Goal: Task Accomplishment & Management: Manage account settings

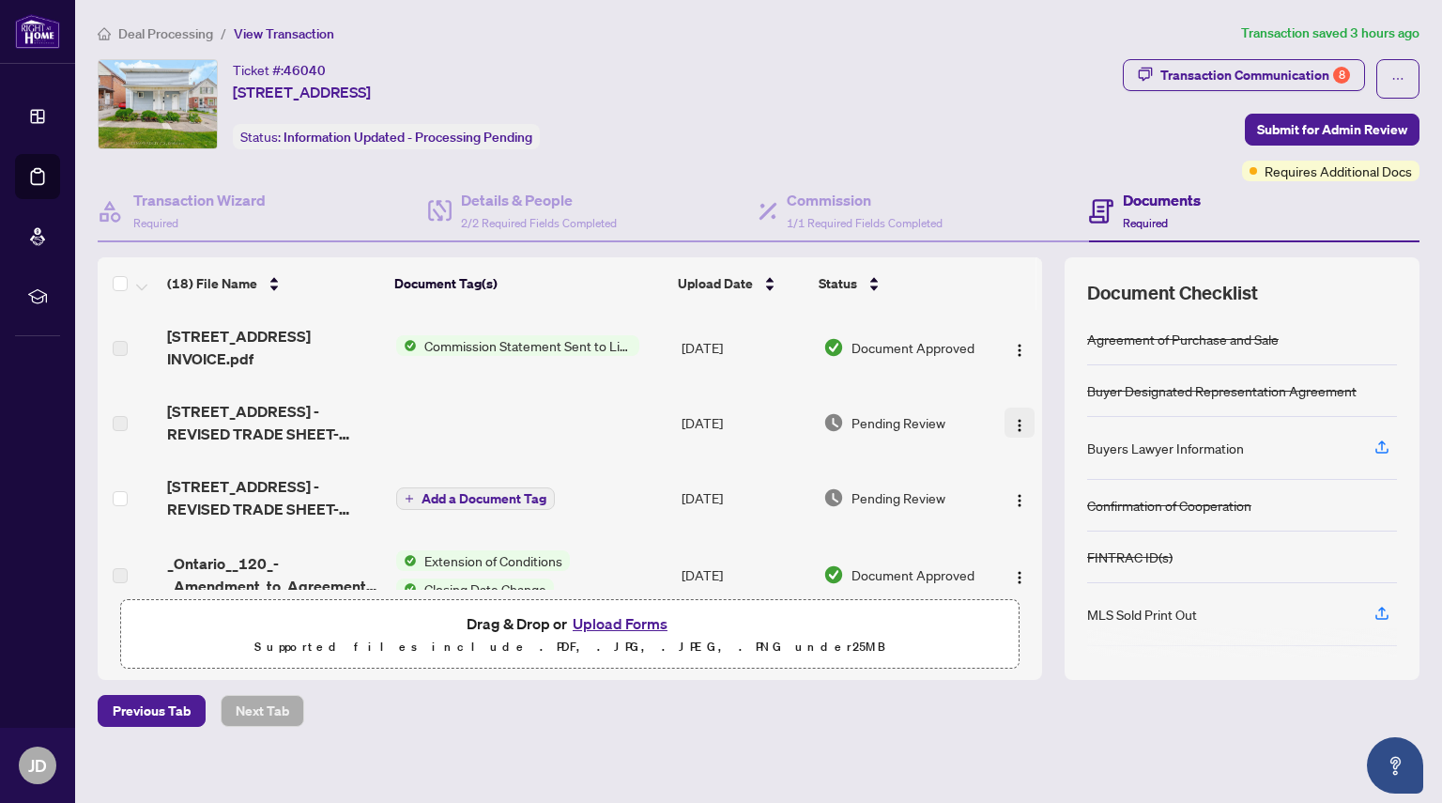
click at [1012, 430] on img "button" at bounding box center [1019, 425] width 15 height 15
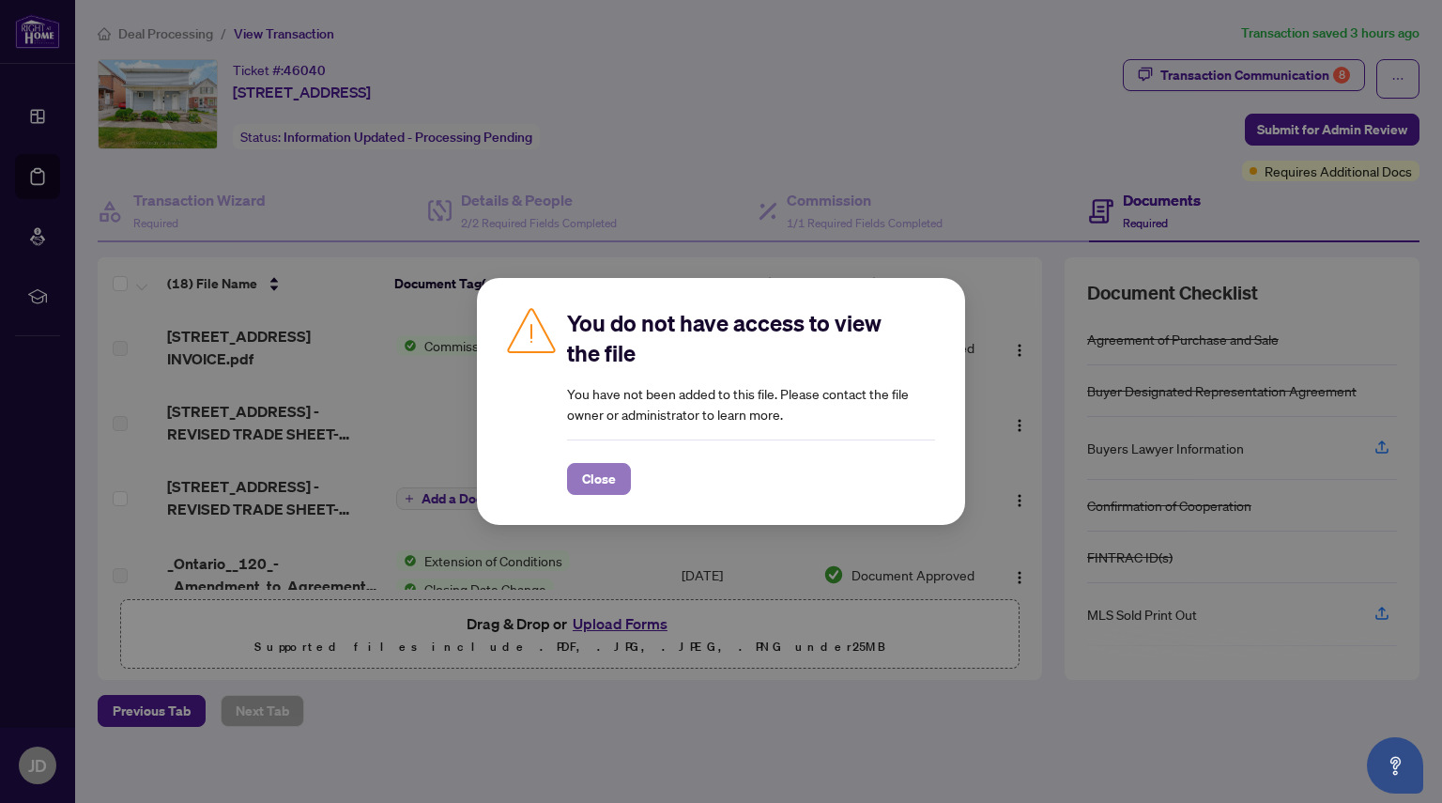
click at [597, 472] on span "Close" at bounding box center [599, 479] width 34 height 30
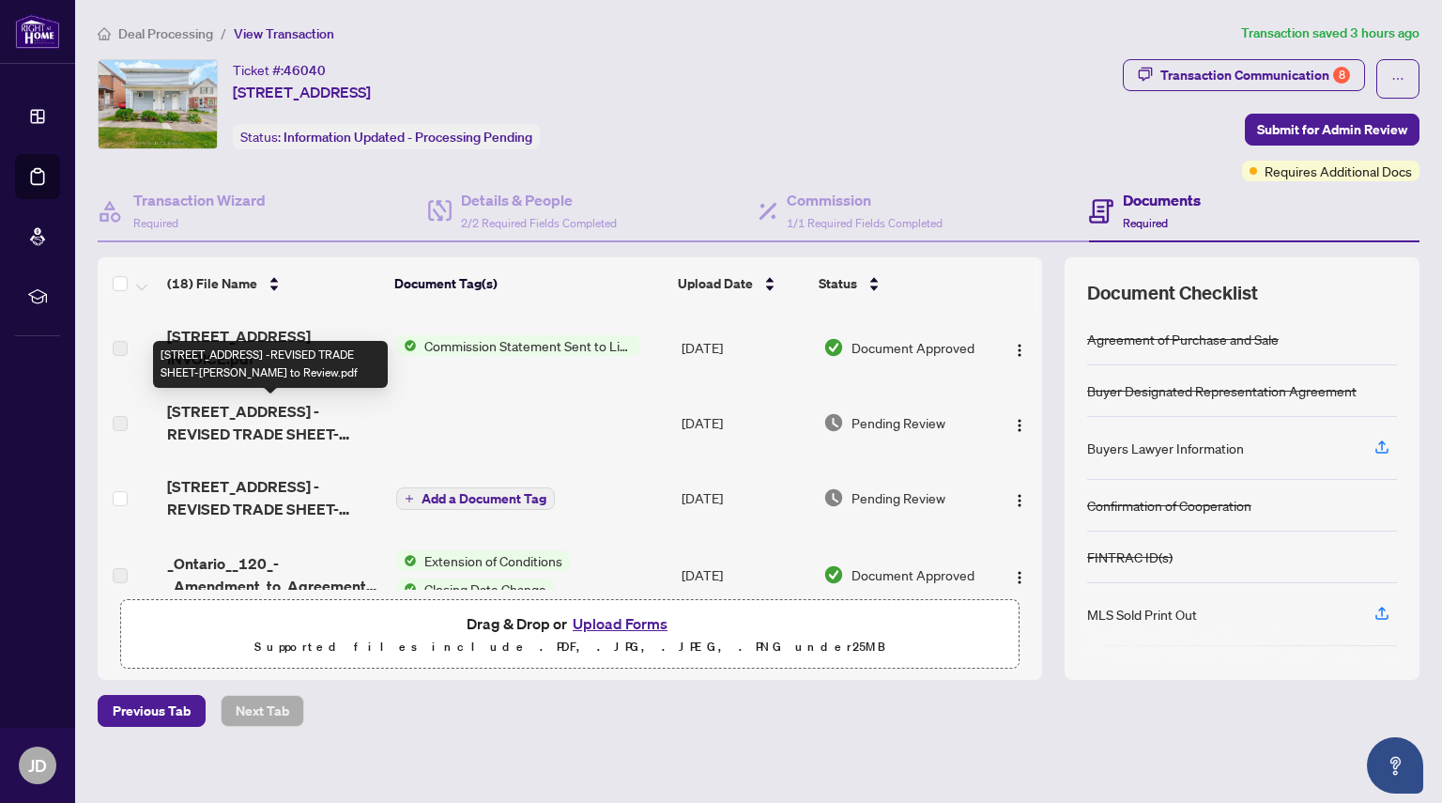
click at [340, 437] on span "[STREET_ADDRESS] -REVISED TRADE SHEET-[PERSON_NAME] to Review.pdf" at bounding box center [273, 422] width 213 height 45
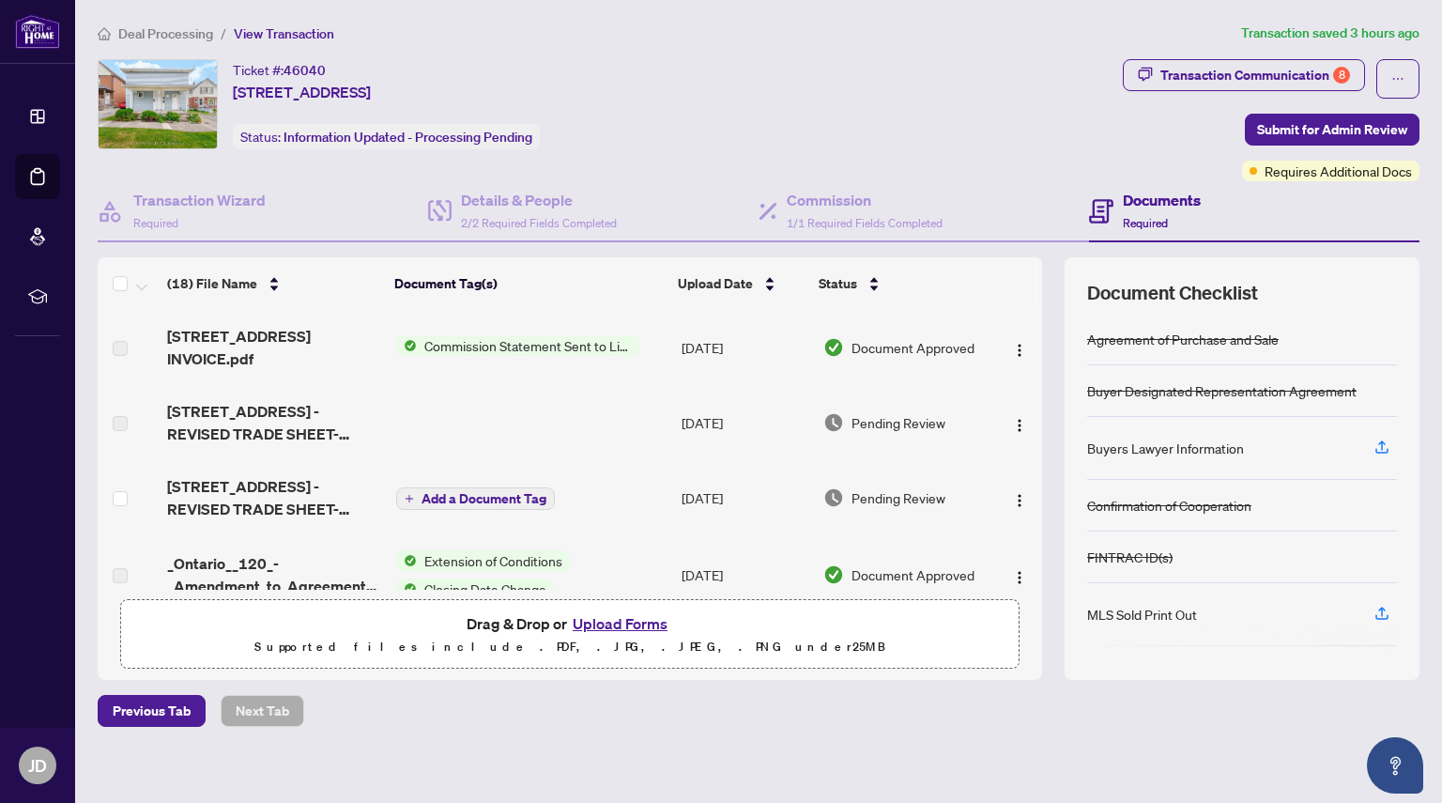
click at [588, 405] on td at bounding box center [531, 422] width 285 height 75
click at [291, 491] on span "[STREET_ADDRESS] -REVISED TRADE SHEET-Jesael to Review.pdf" at bounding box center [273, 497] width 213 height 45
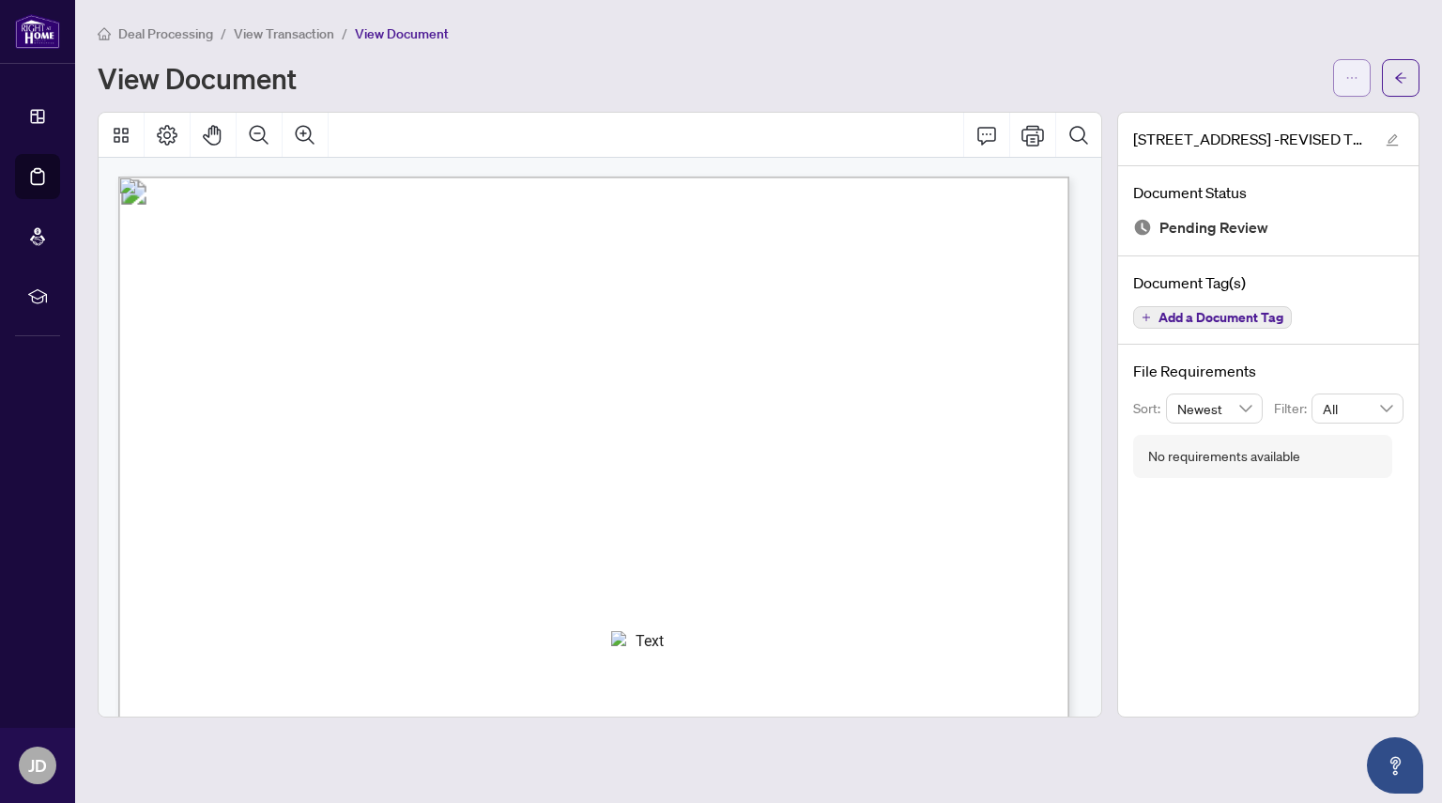
click at [1335, 83] on button "button" at bounding box center [1352, 78] width 38 height 38
click at [1244, 121] on span "Download" at bounding box center [1284, 118] width 143 height 21
click at [1399, 85] on span "button" at bounding box center [1400, 78] width 13 height 30
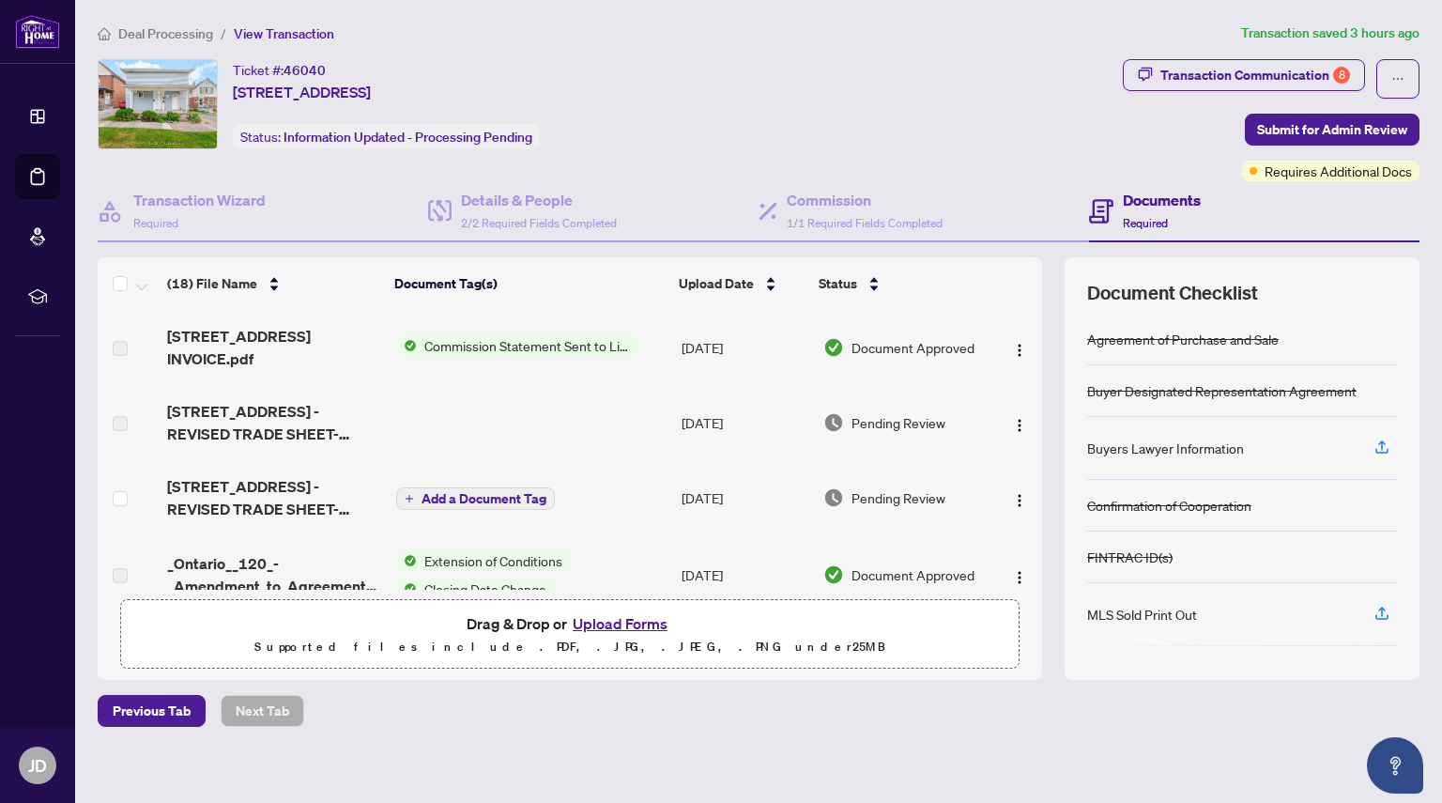
click at [601, 625] on button "Upload Forms" at bounding box center [620, 623] width 106 height 24
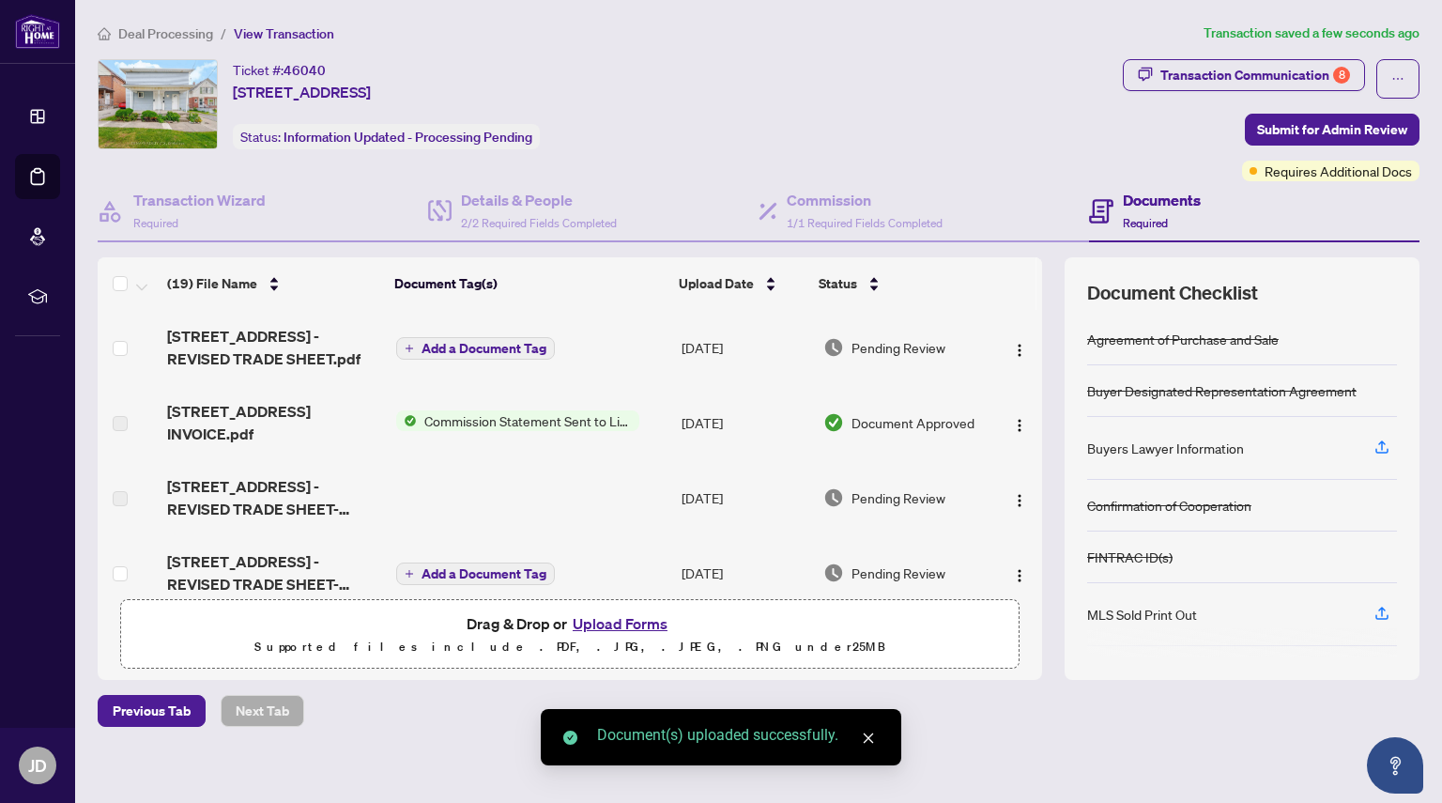
scroll to position [11, 0]
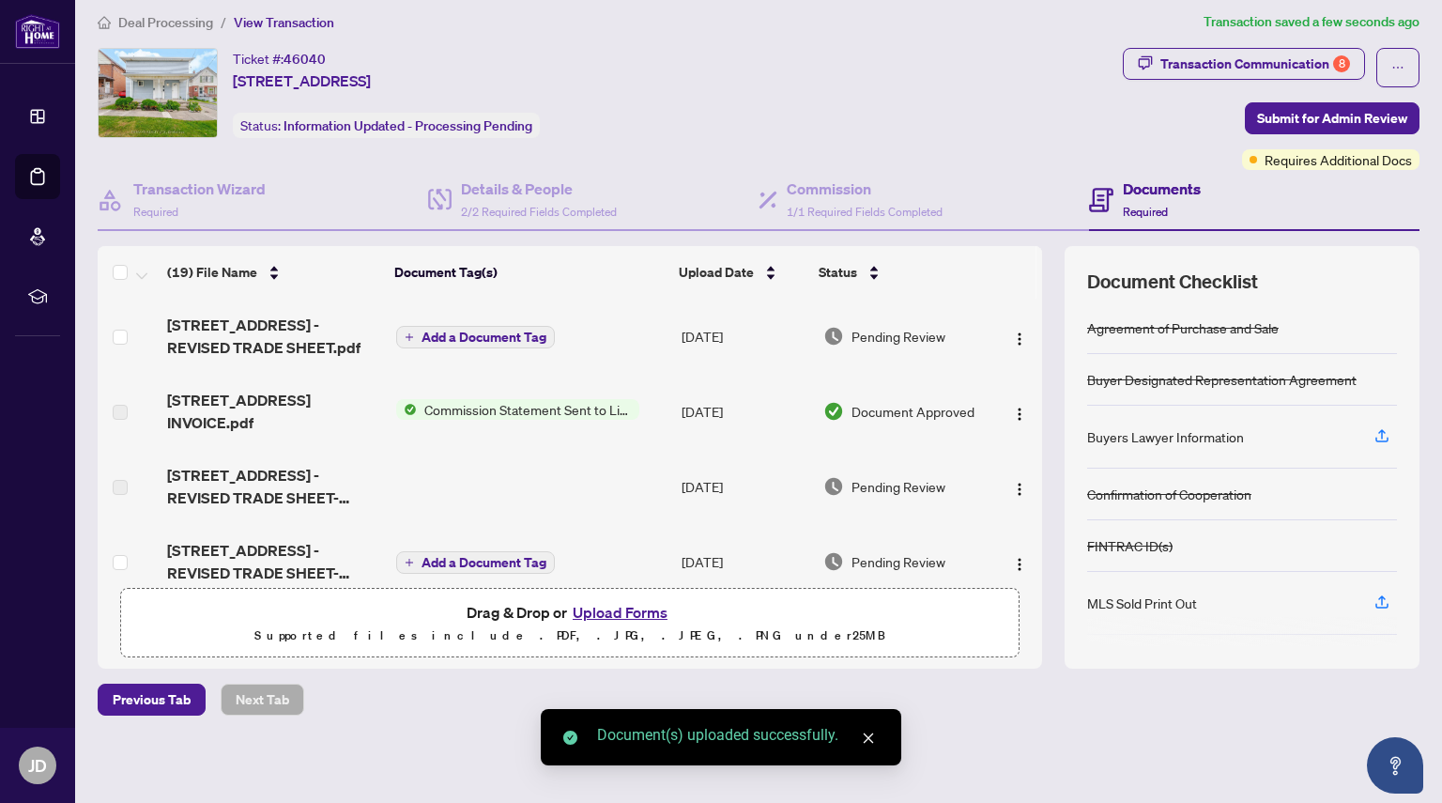
click at [484, 337] on span "Add a Document Tag" at bounding box center [483, 336] width 125 height 13
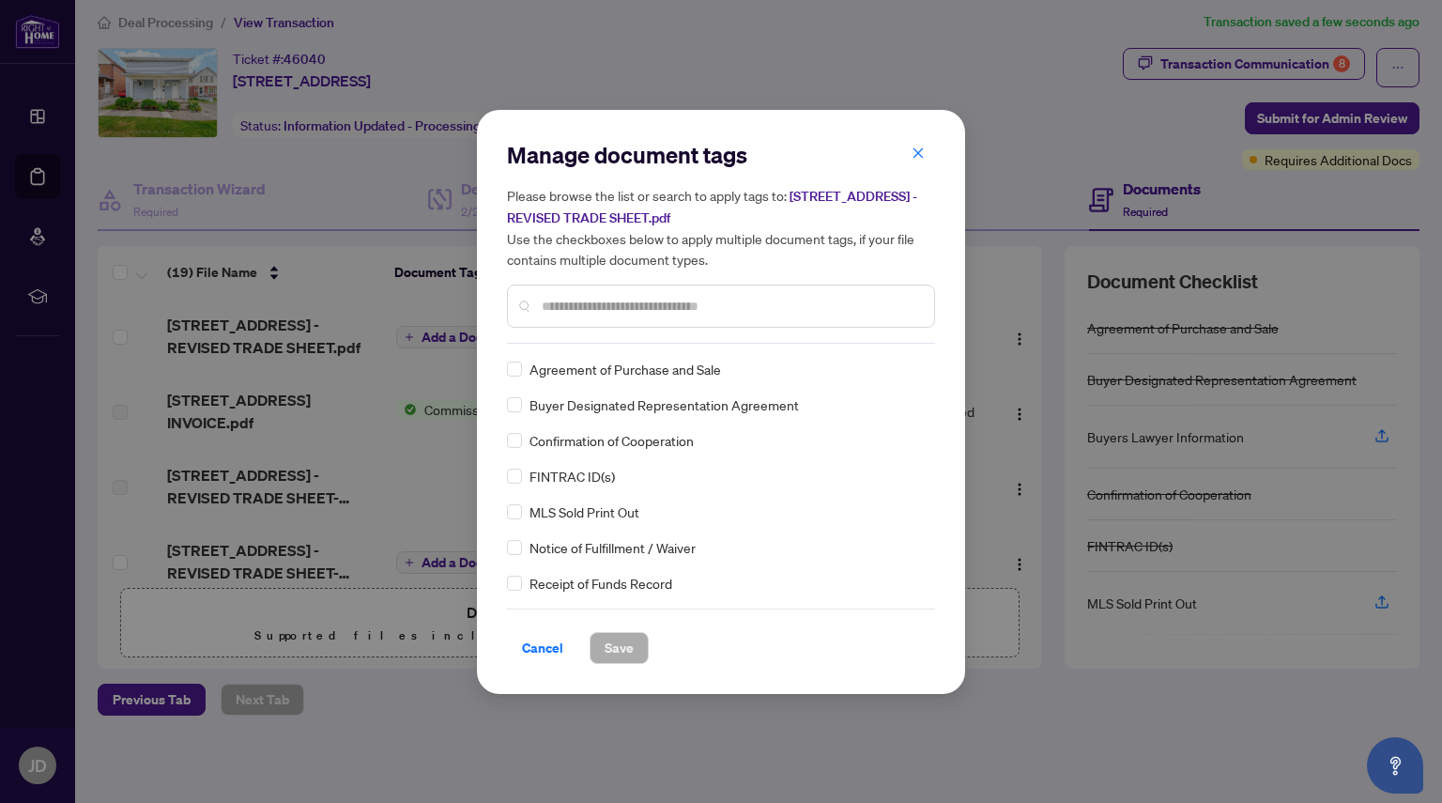
click at [604, 306] on input "text" at bounding box center [730, 306] width 377 height 21
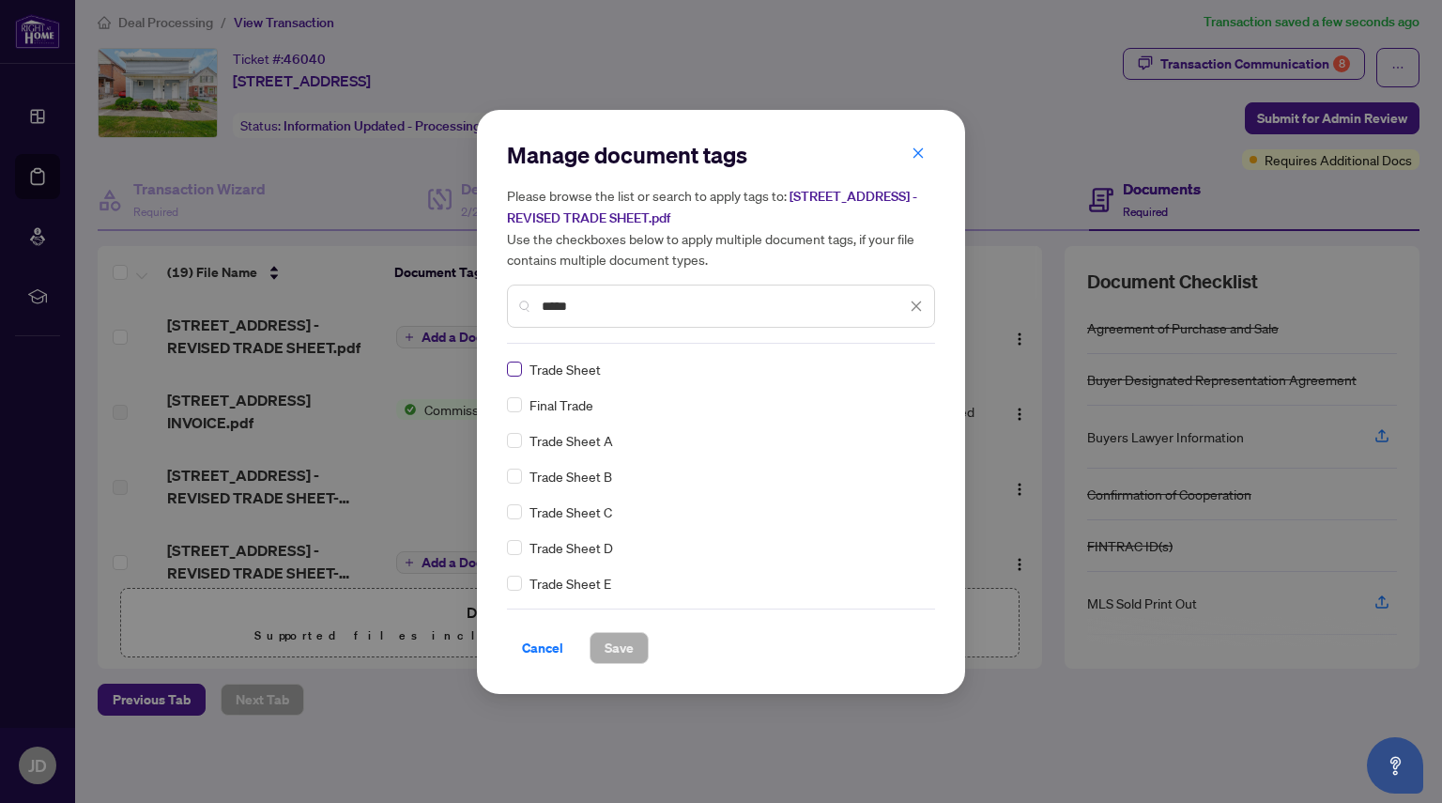
type input "*****"
click at [621, 646] on span "Save" at bounding box center [618, 648] width 29 height 30
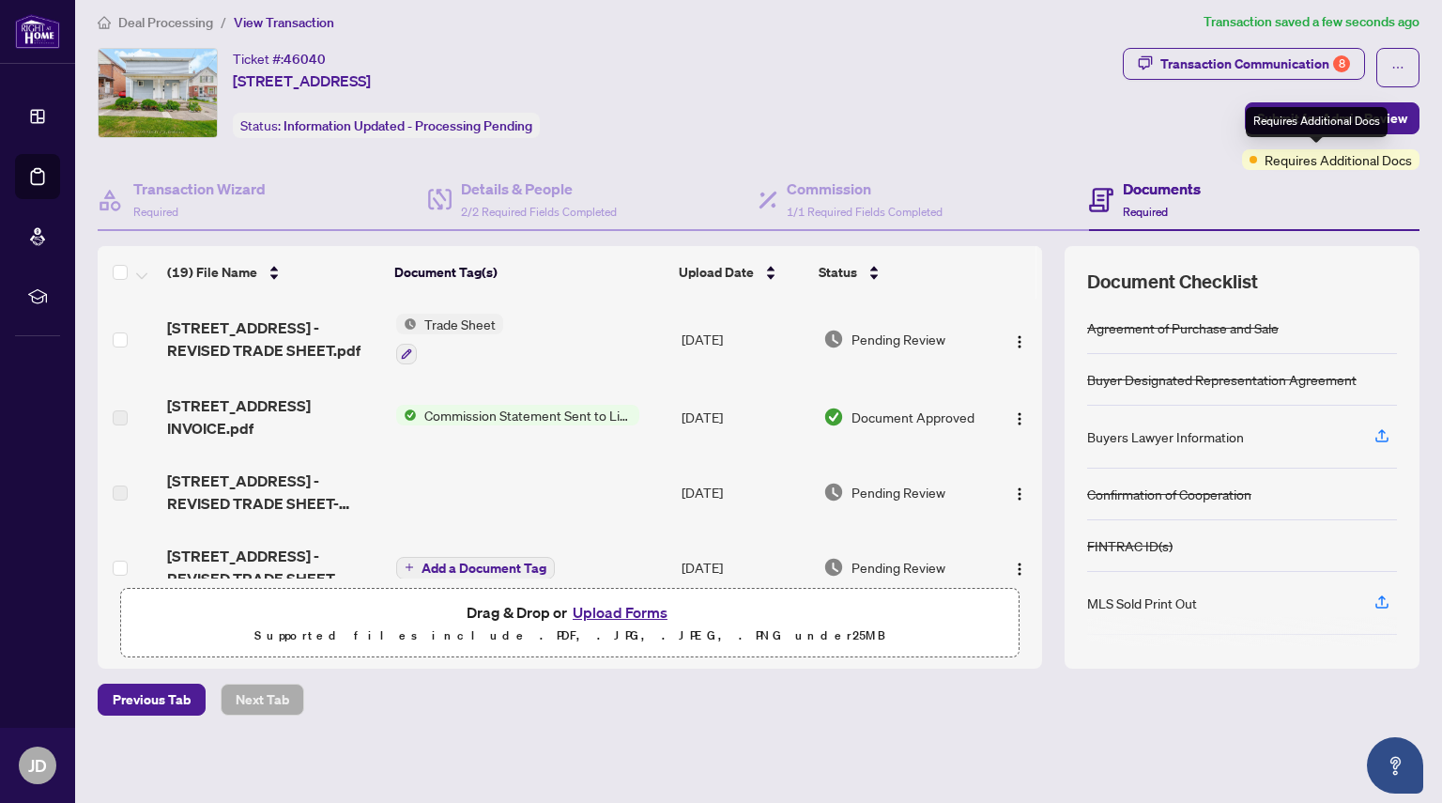
click at [1292, 117] on div "Requires Additional Docs" at bounding box center [1317, 122] width 142 height 30
click at [1245, 120] on button "Submit for Admin Review" at bounding box center [1332, 118] width 175 height 32
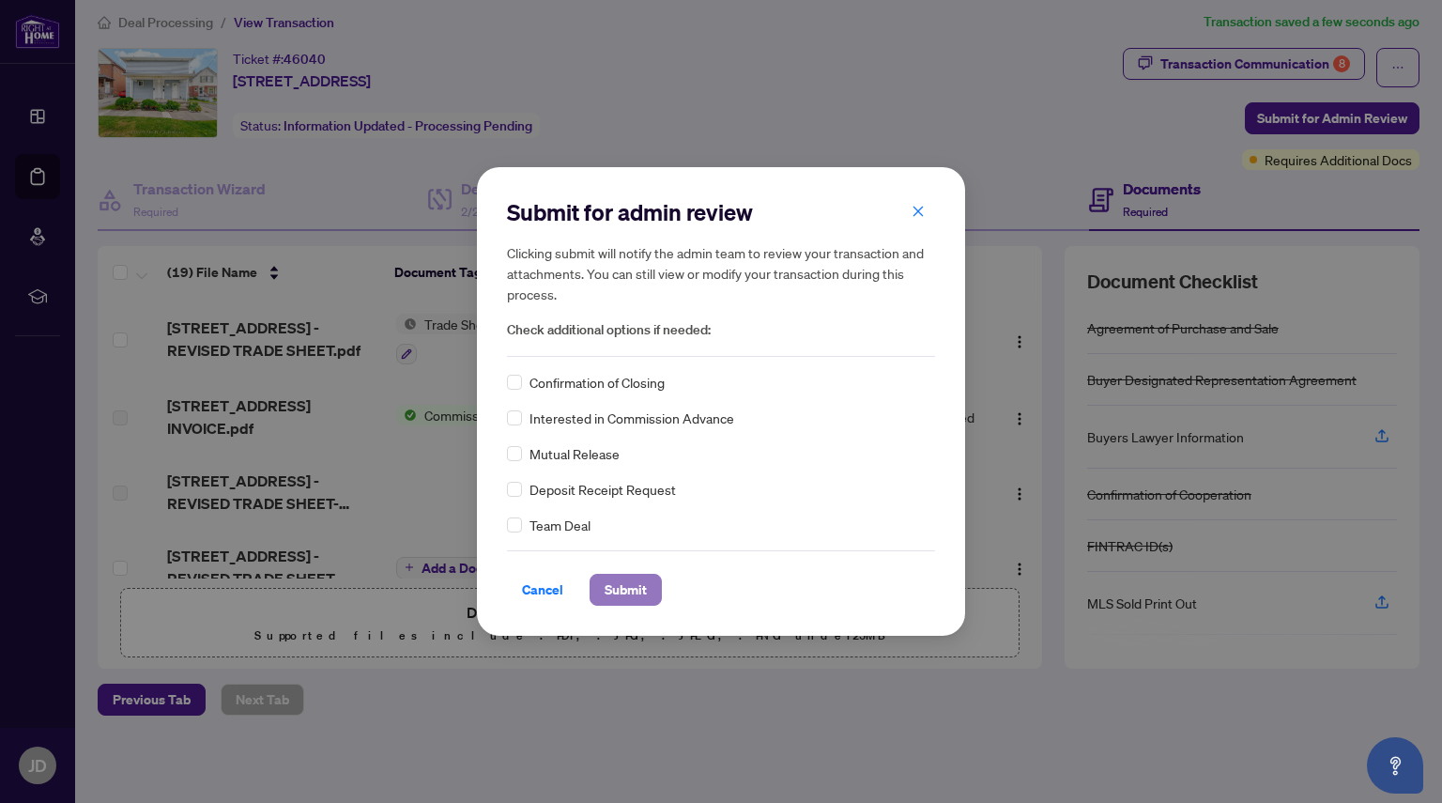
click at [620, 592] on span "Submit" at bounding box center [625, 589] width 42 height 30
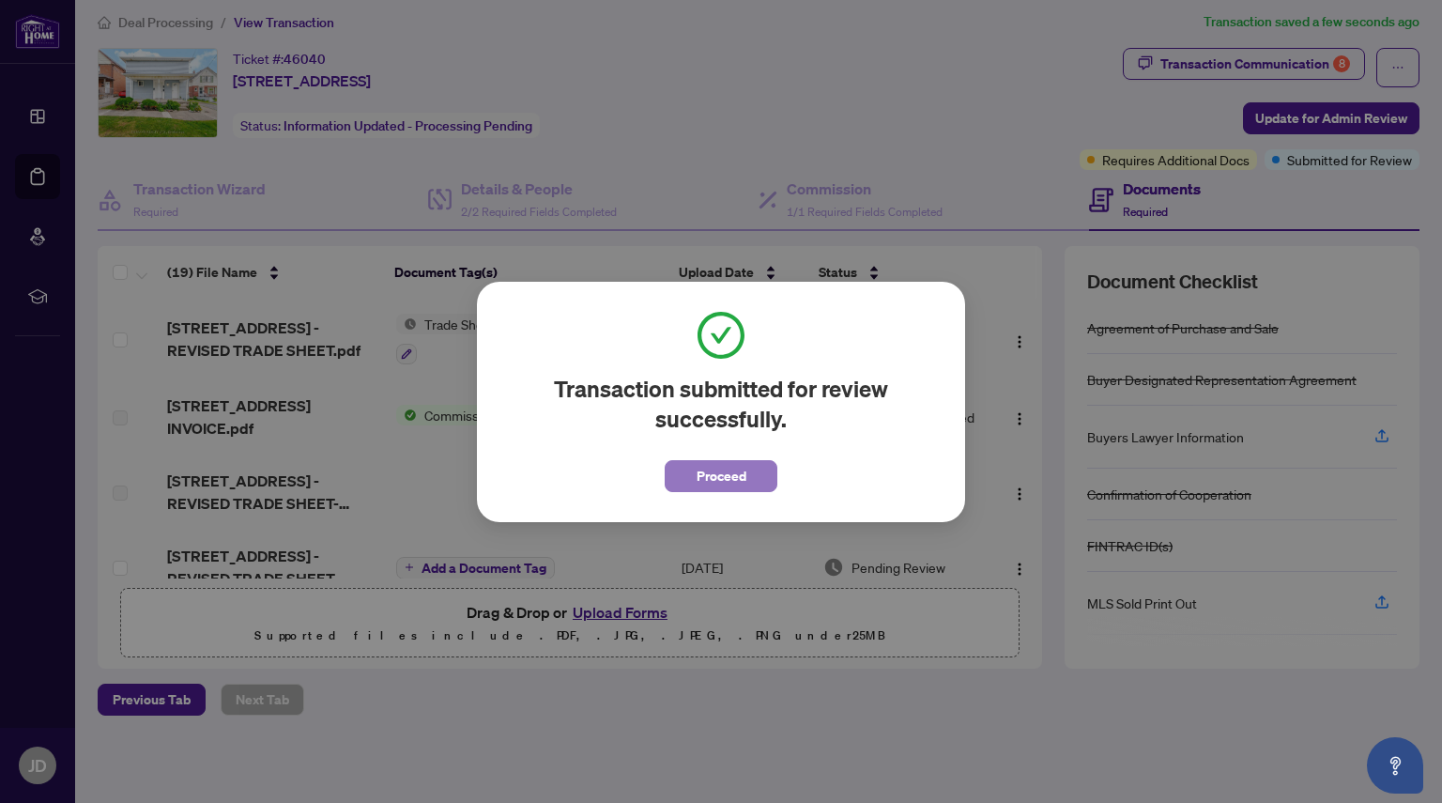
click at [719, 482] on span "Proceed" at bounding box center [721, 476] width 50 height 30
